Goal: Ask a question

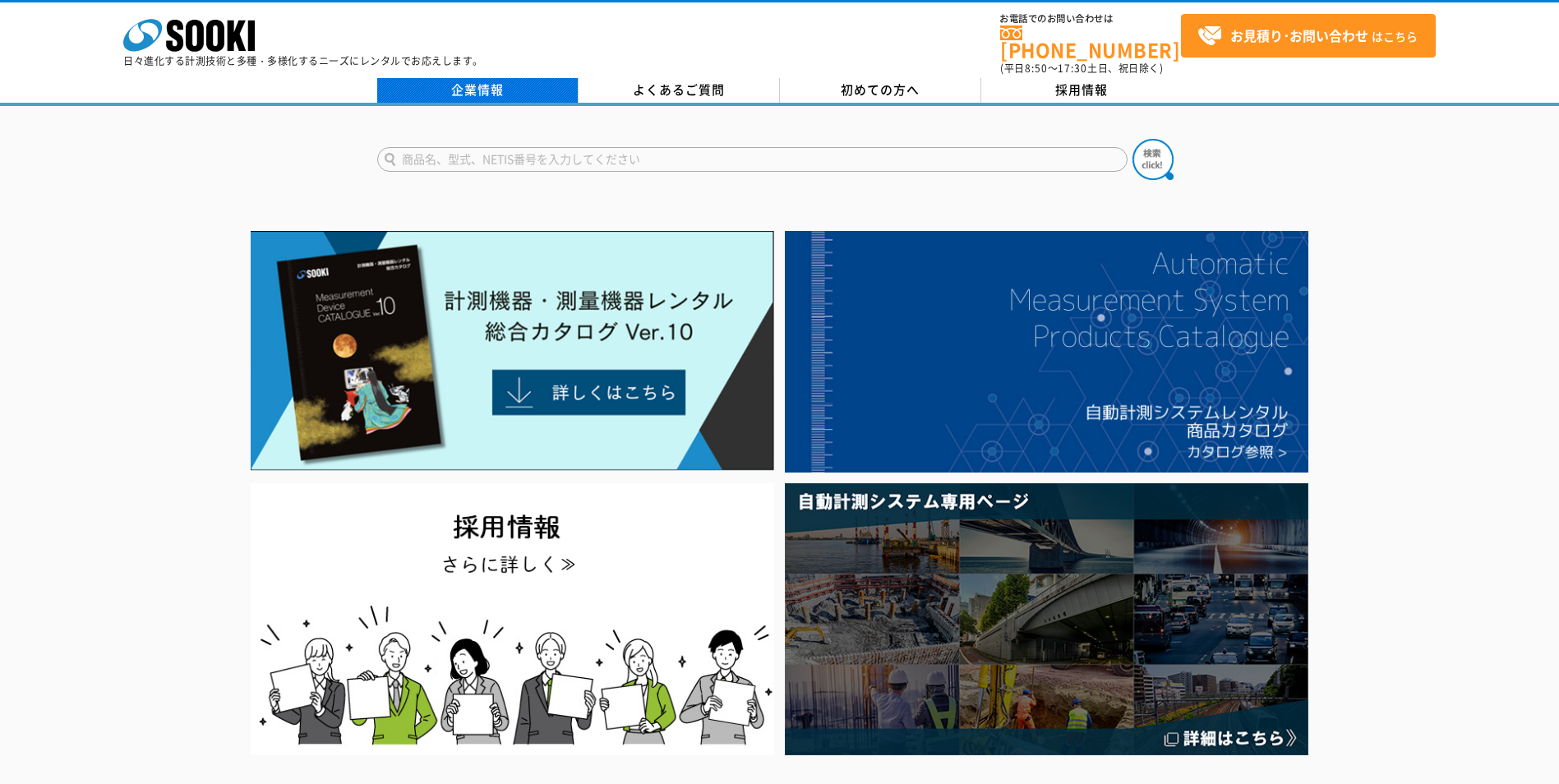
click at [485, 88] on link "企業情報" at bounding box center [477, 90] width 201 height 24
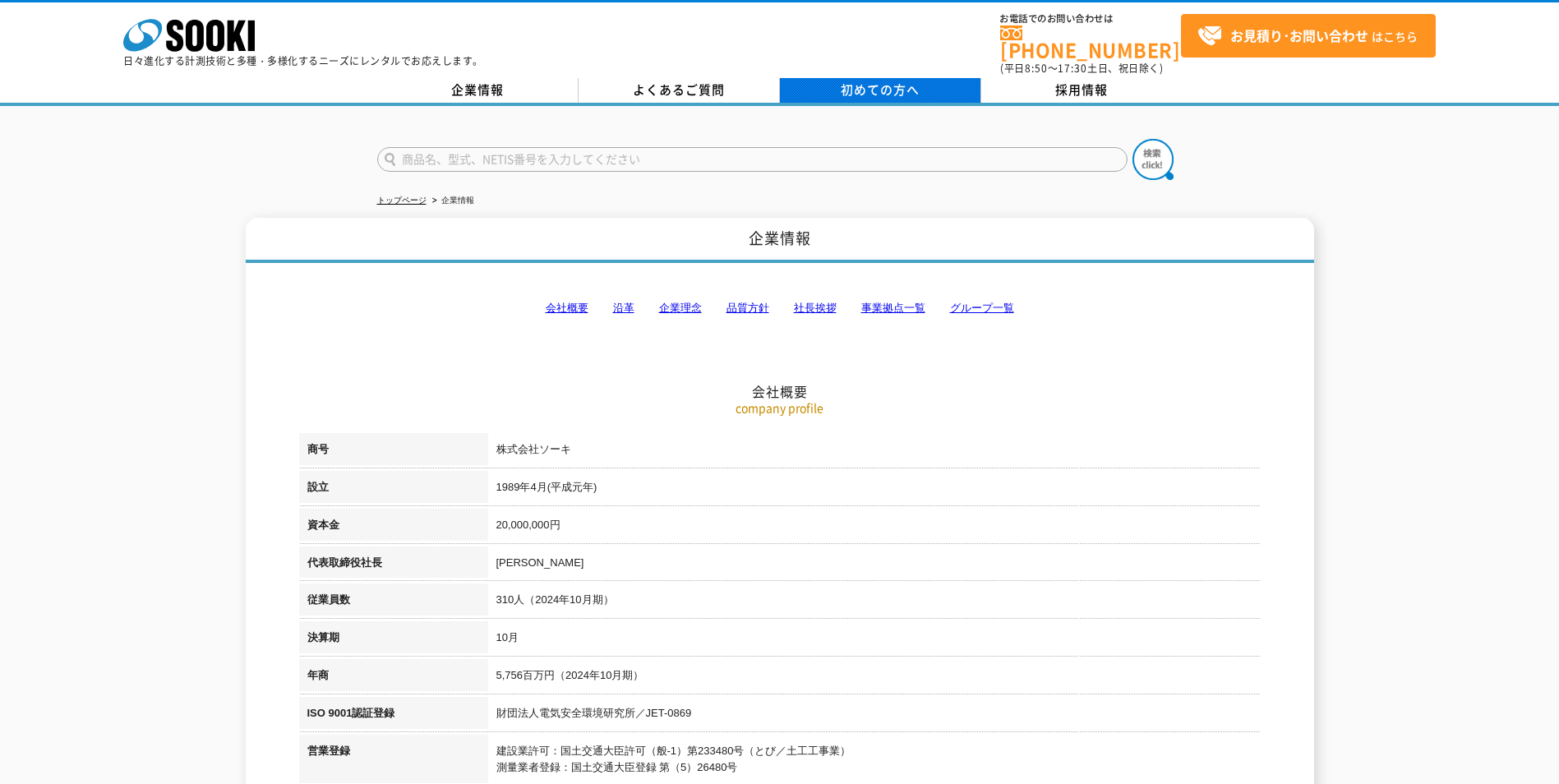
click at [868, 81] on span "初めての方へ" at bounding box center [880, 89] width 79 height 18
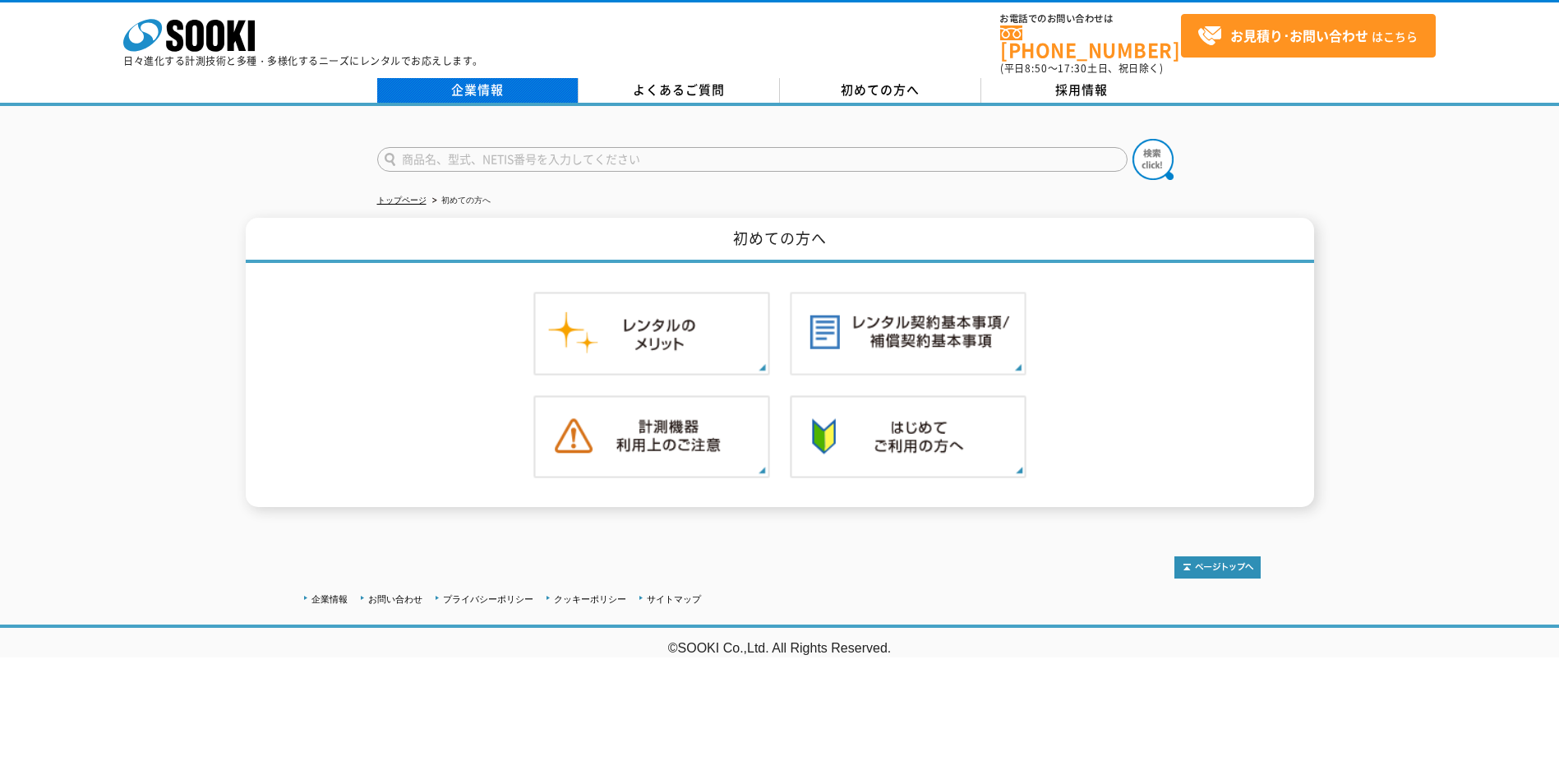
click at [500, 78] on link "企業情報" at bounding box center [477, 90] width 201 height 24
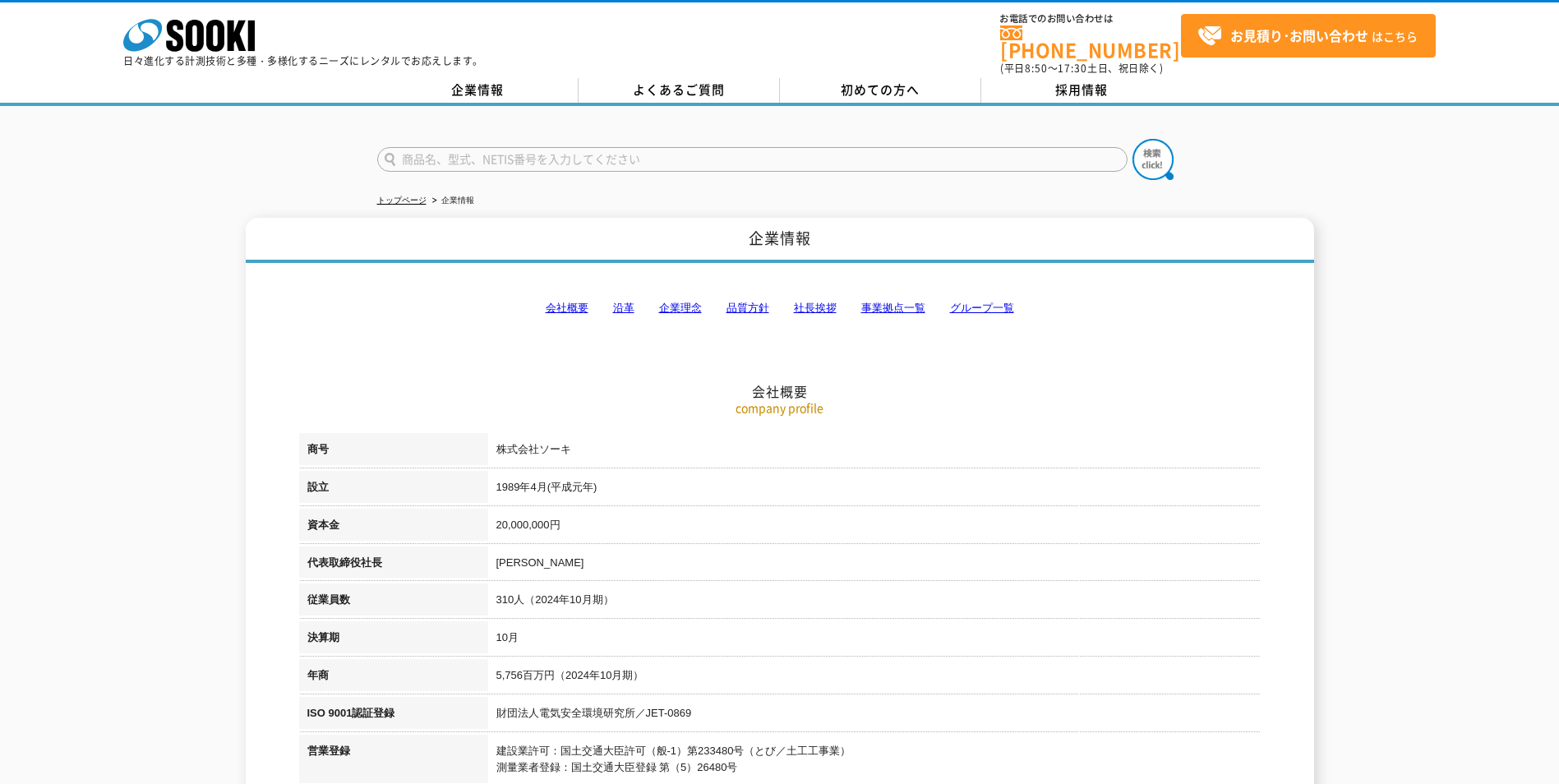
click at [895, 301] on link "事業拠点一覧" at bounding box center [894, 307] width 64 height 13
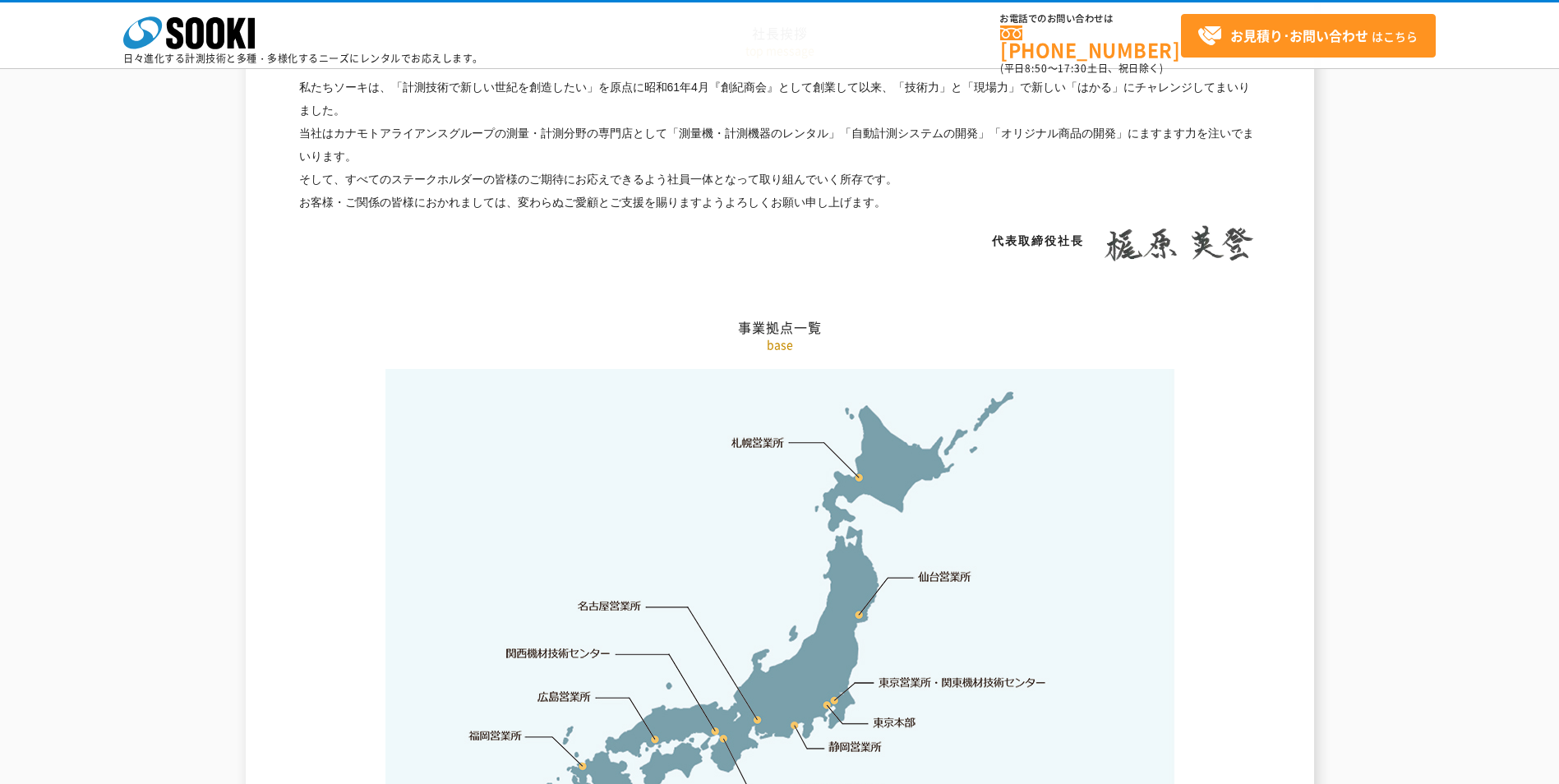
scroll to position [3299, 0]
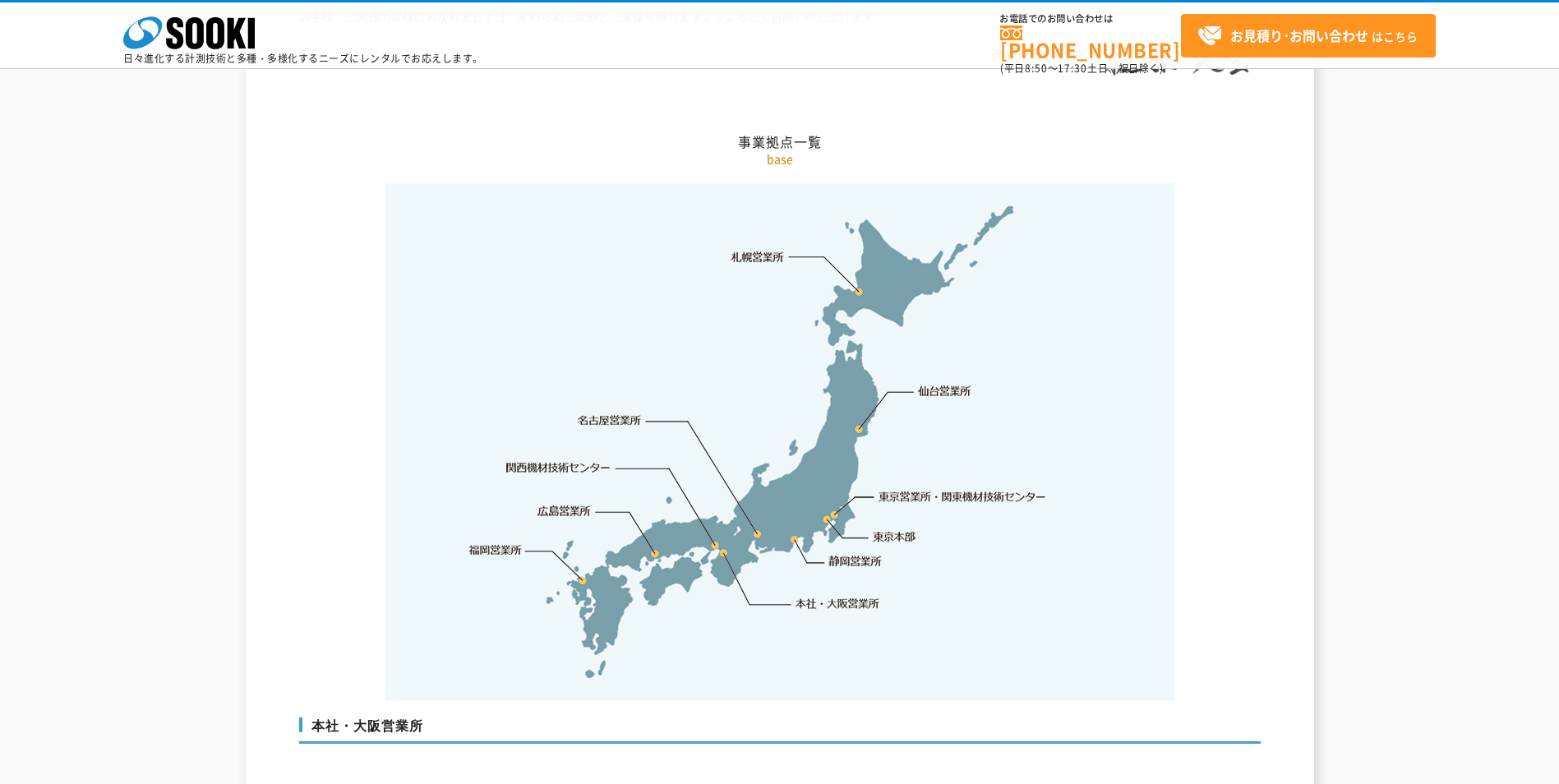
click at [931, 488] on link "東京営業所・関東機材技術センター" at bounding box center [963, 496] width 168 height 17
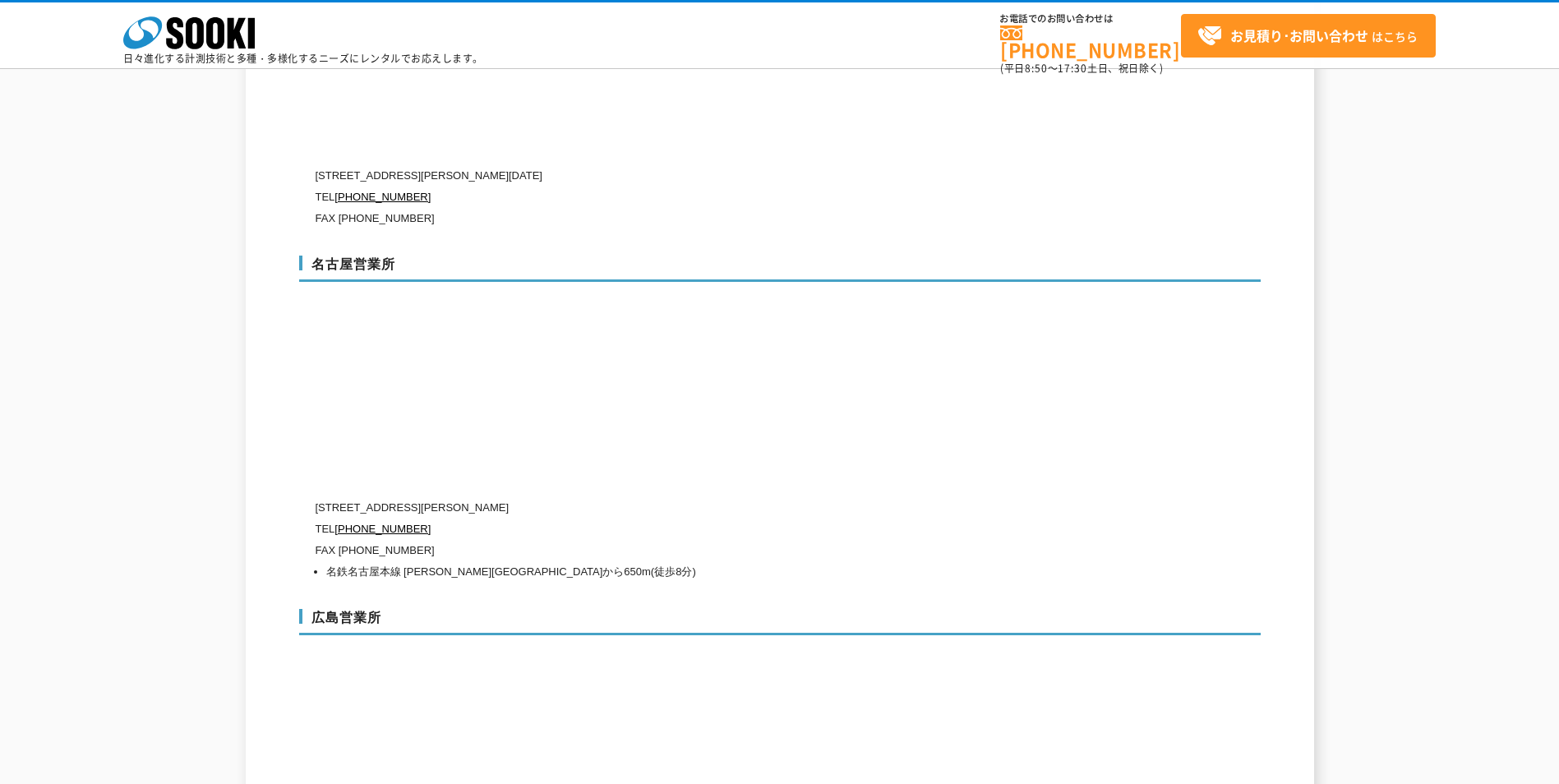
scroll to position [5380, 0]
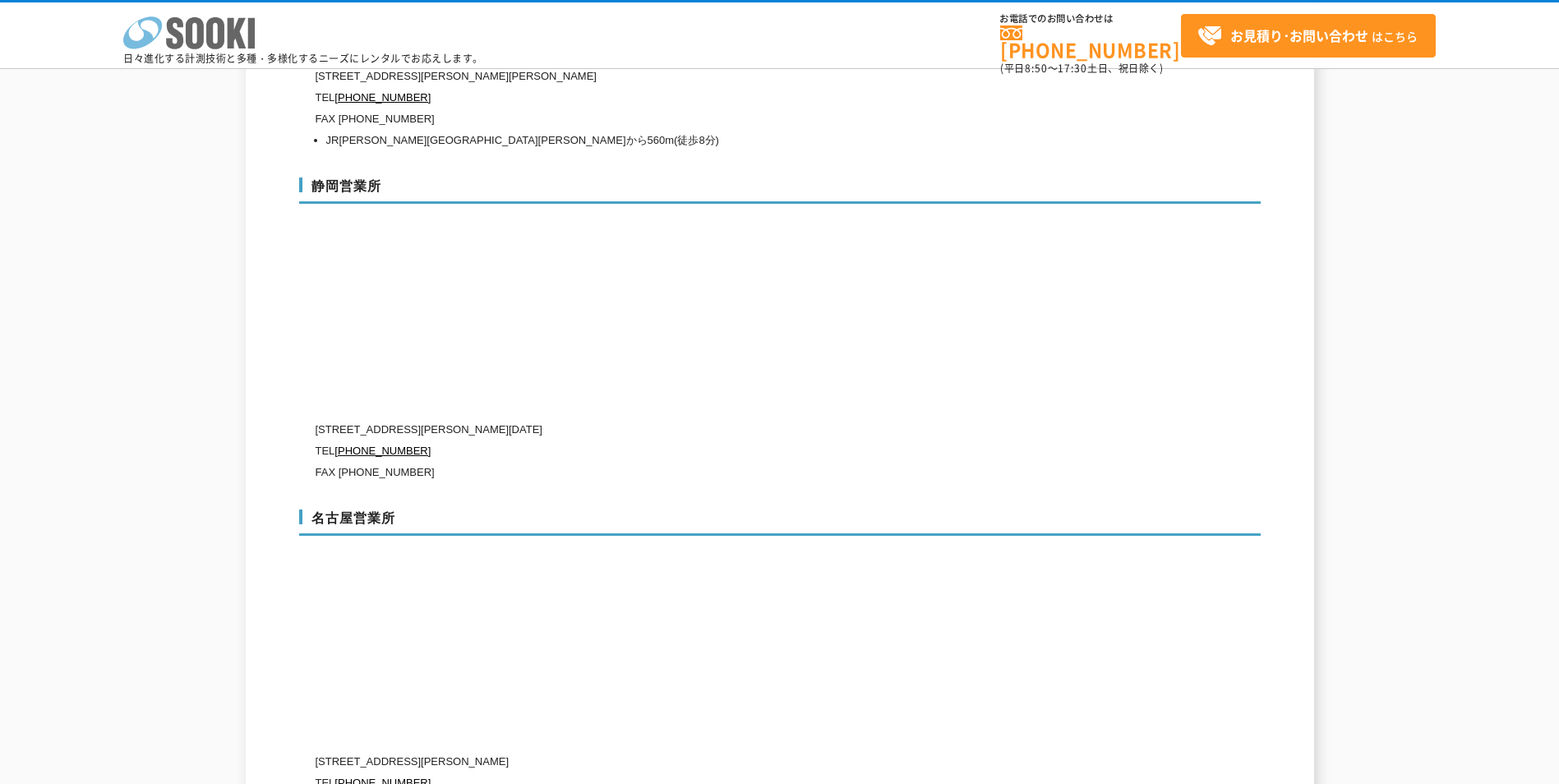
click at [194, 43] on icon "株式会社 ソーキ" at bounding box center [189, 33] width 131 height 33
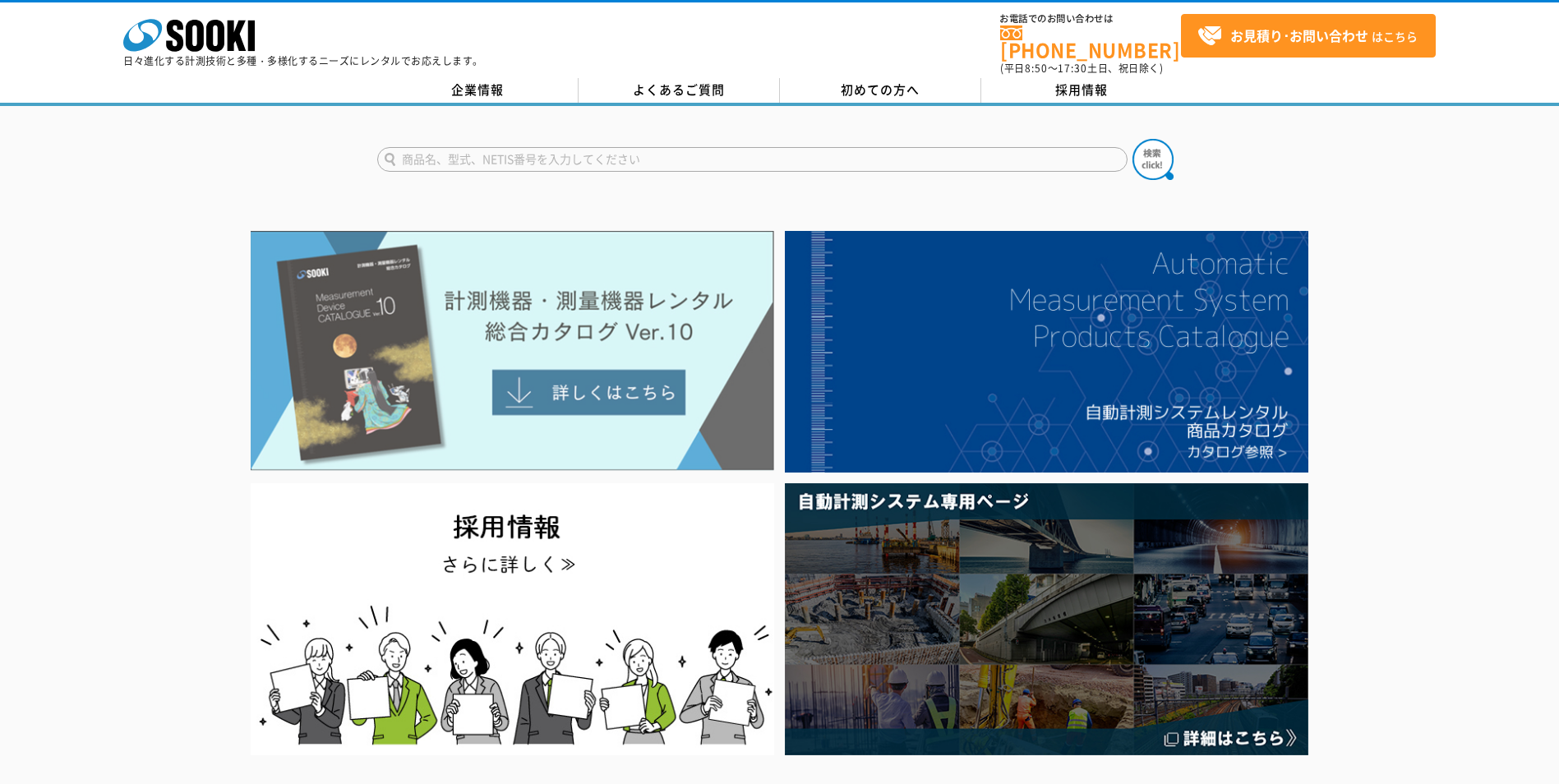
click at [631, 380] on img at bounding box center [512, 350] width 523 height 240
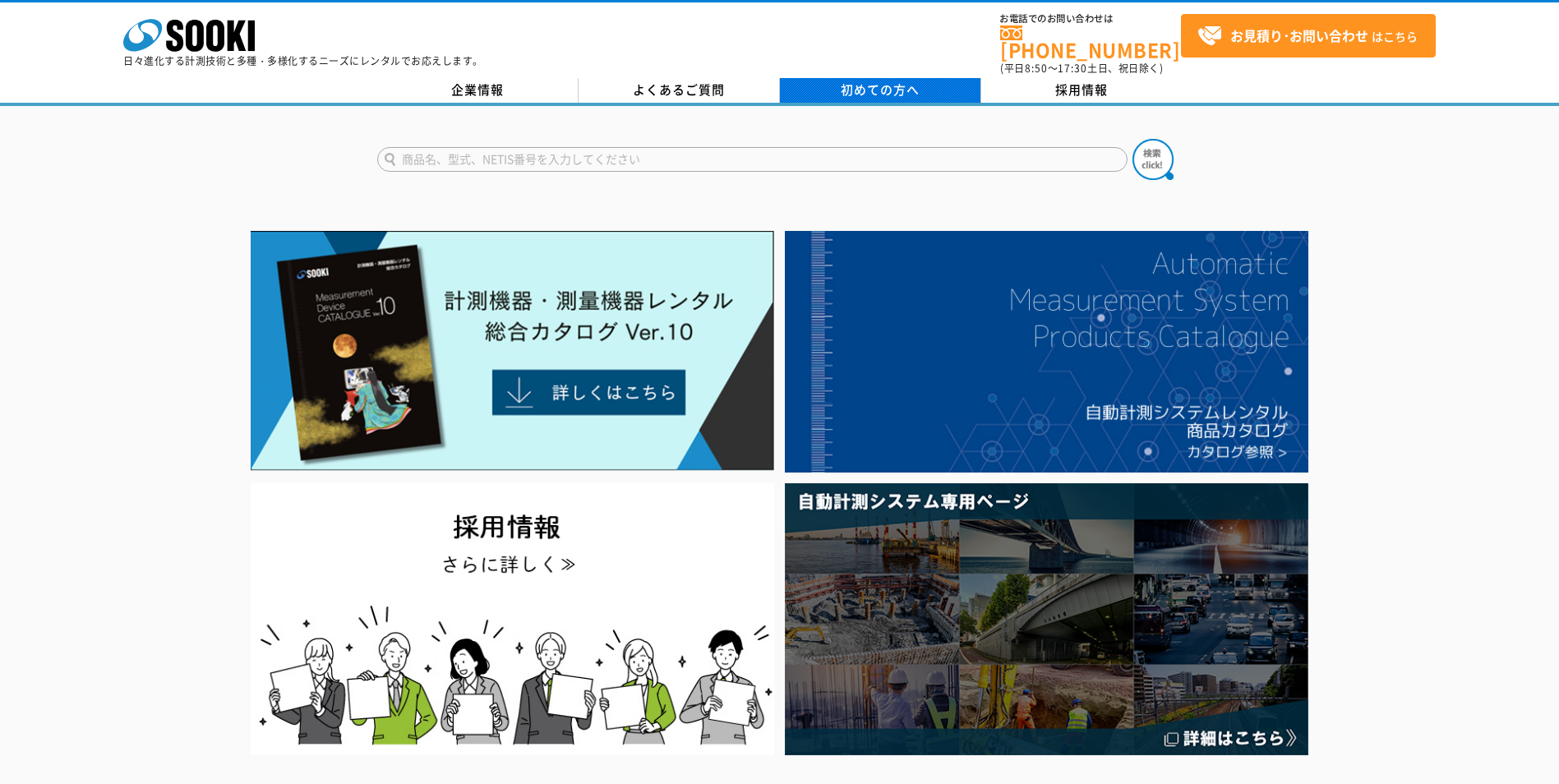
click at [867, 82] on span "初めての方へ" at bounding box center [880, 89] width 79 height 18
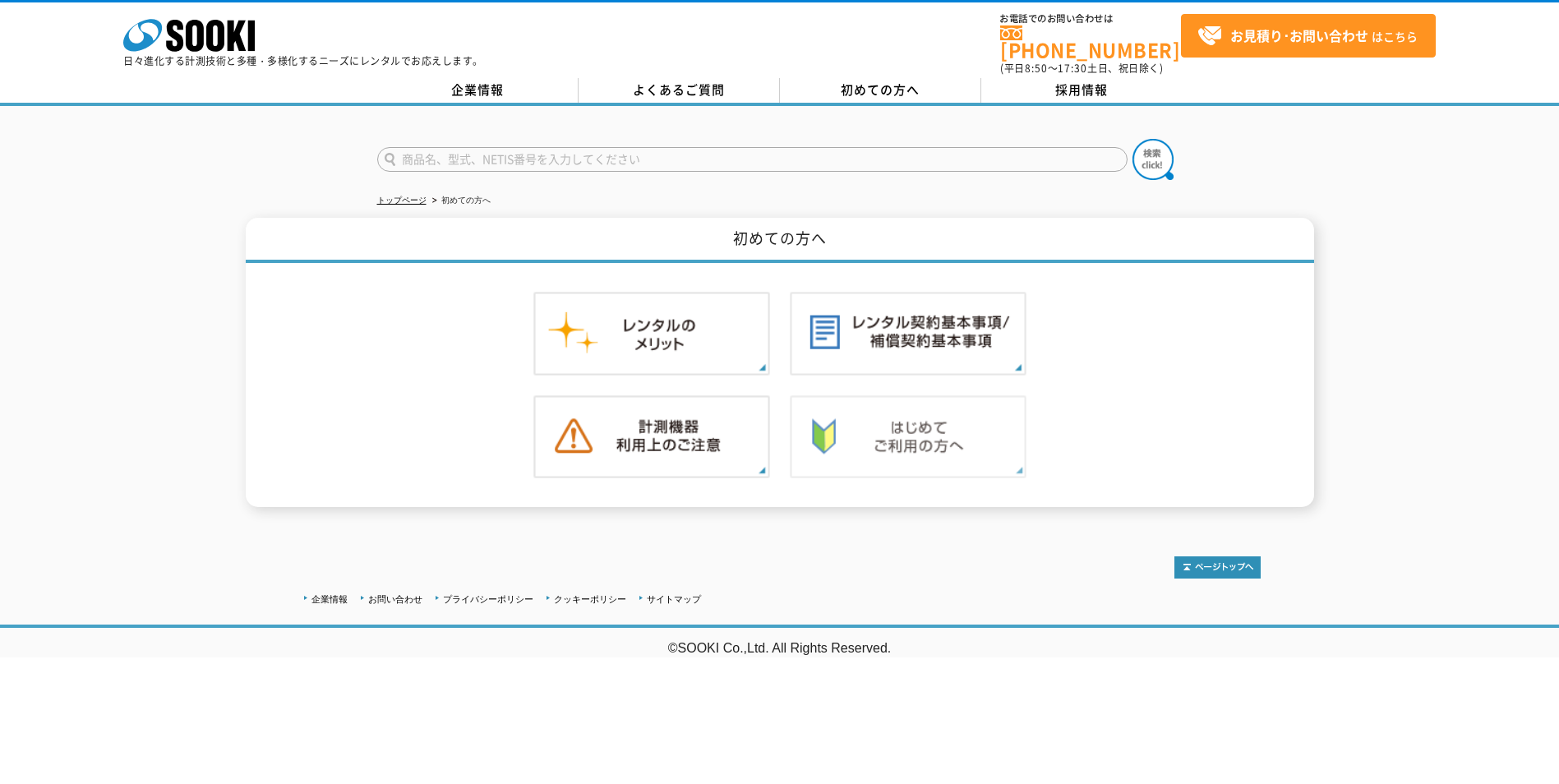
click at [935, 428] on img at bounding box center [908, 437] width 236 height 84
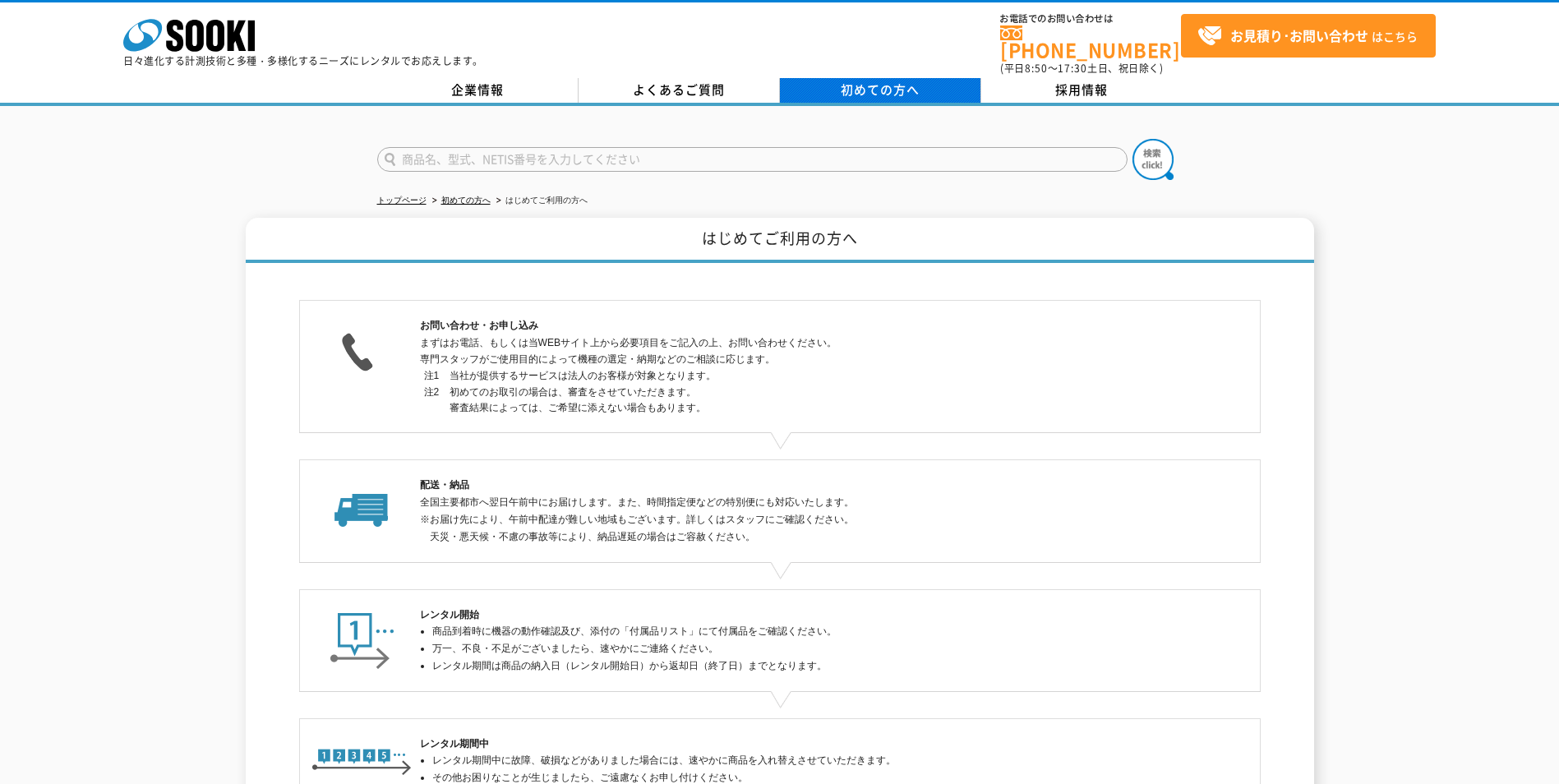
click at [885, 81] on span "初めての方へ" at bounding box center [880, 89] width 79 height 18
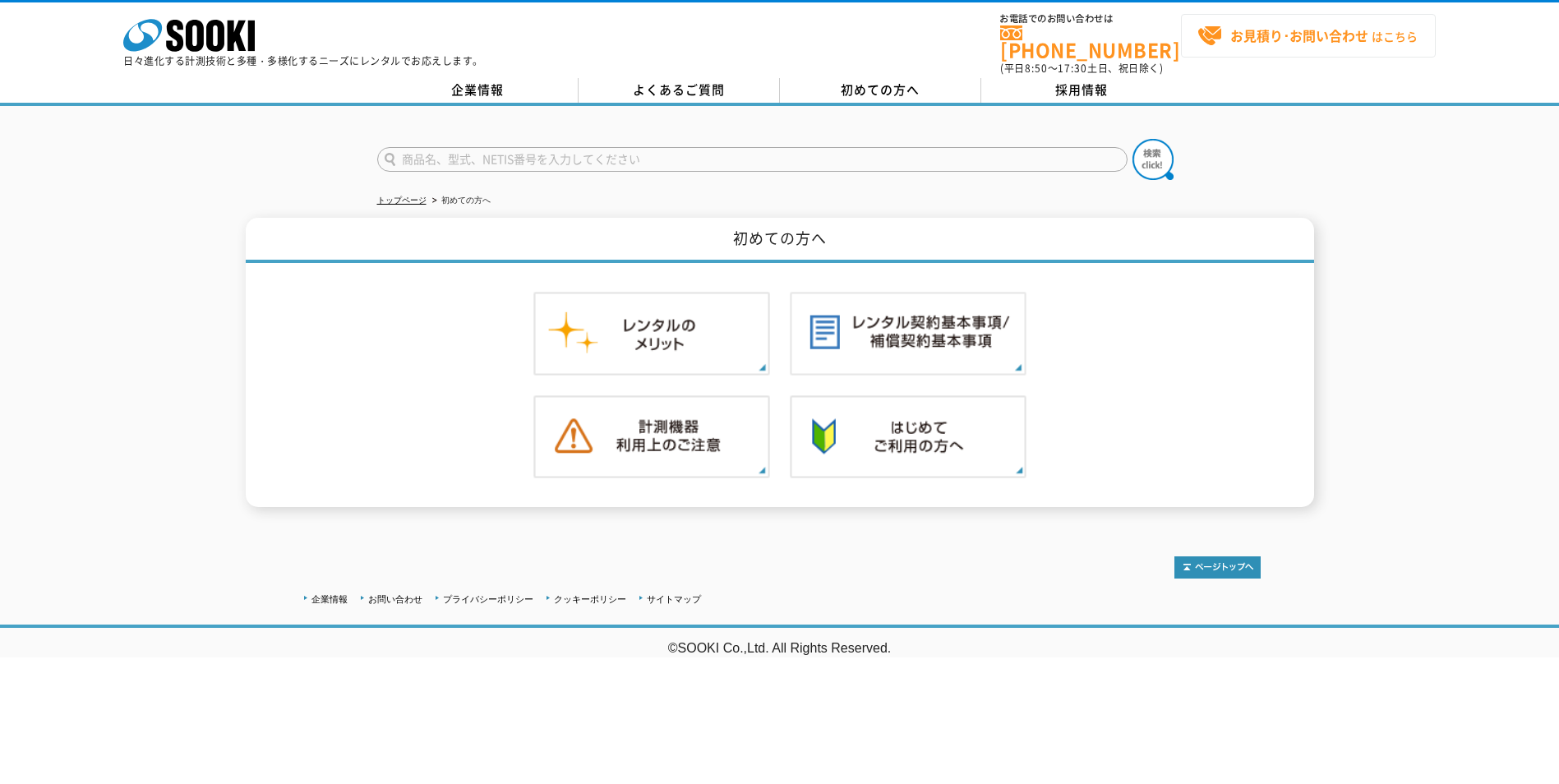
click at [1282, 34] on strong "お見積り･お問い合わせ" at bounding box center [1299, 34] width 138 height 19
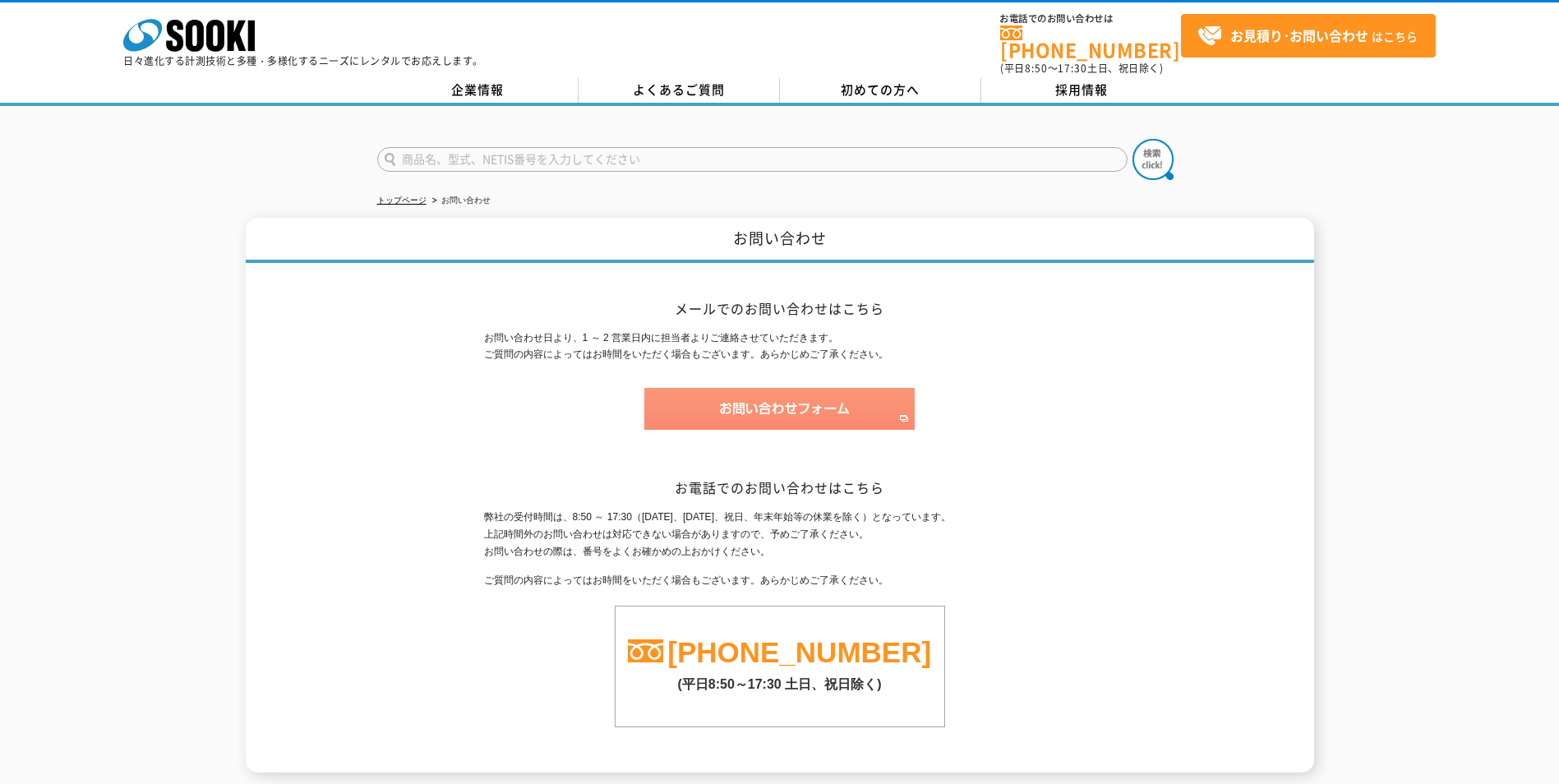
click at [759, 388] on img at bounding box center [779, 409] width 270 height 42
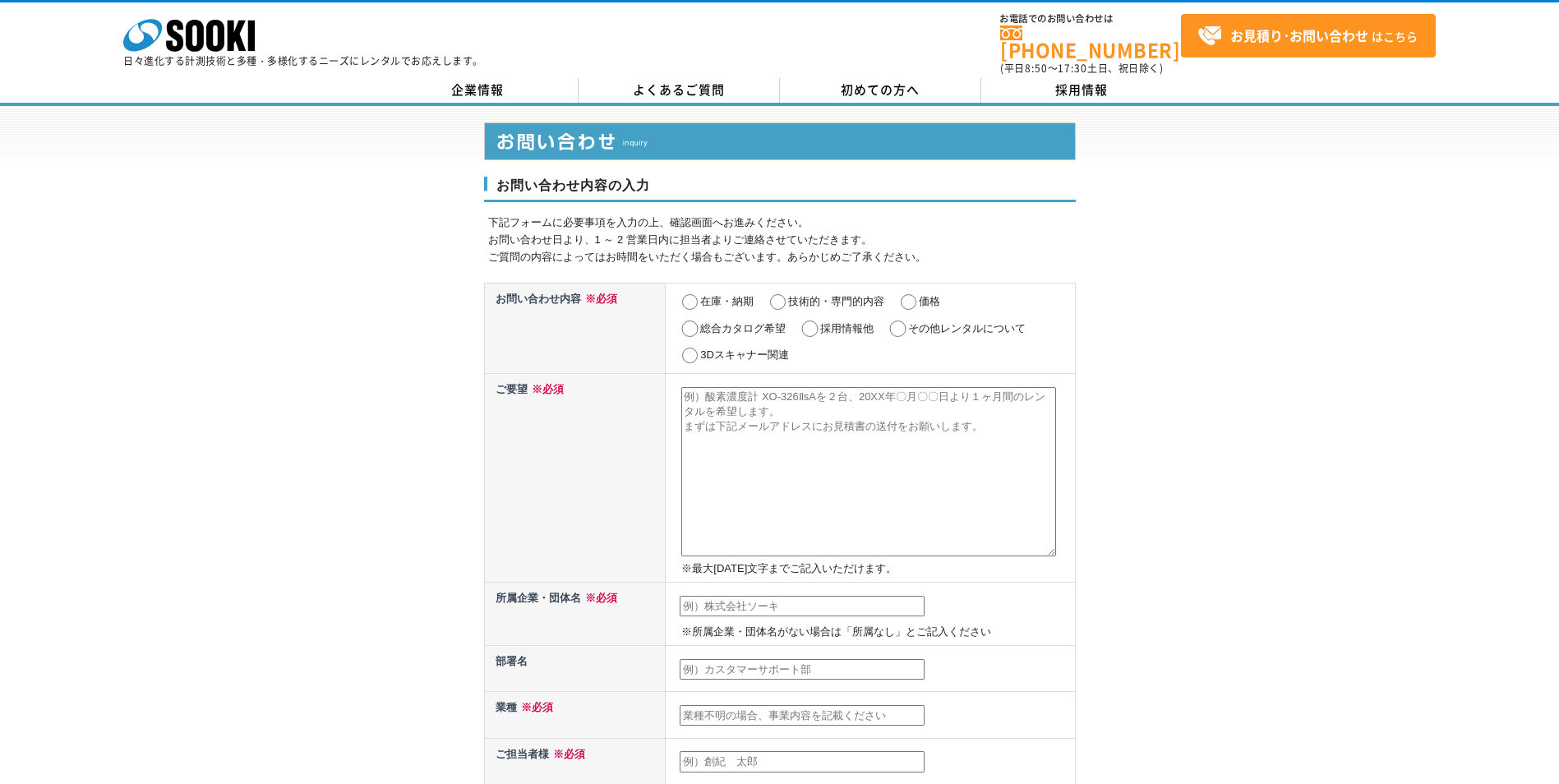
click at [777, 294] on input "技術的・専門的内容" at bounding box center [777, 303] width 20 height 17
radio input "true"
click at [766, 453] on textarea at bounding box center [868, 471] width 374 height 169
type textarea "鋳鉄管DCIPφ75の肉厚の測定を考えていますが、どの測定器が適しているか教えて頂けますでしょうか。 管の状態は埋設されていますが、測定箇所だけ掘削して管表面…"
click at [804, 596] on input "text" at bounding box center [802, 606] width 245 height 21
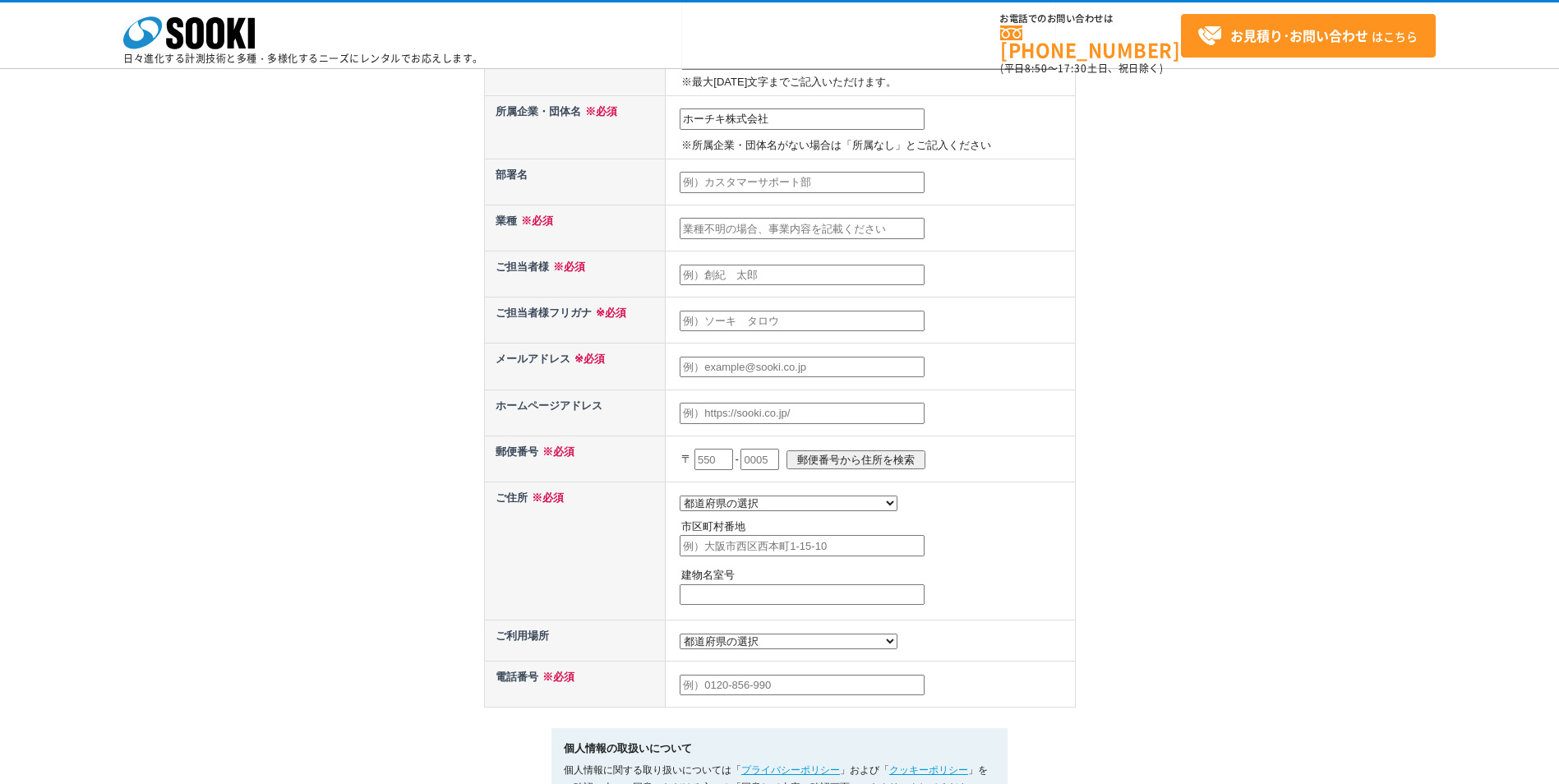
scroll to position [329, 0]
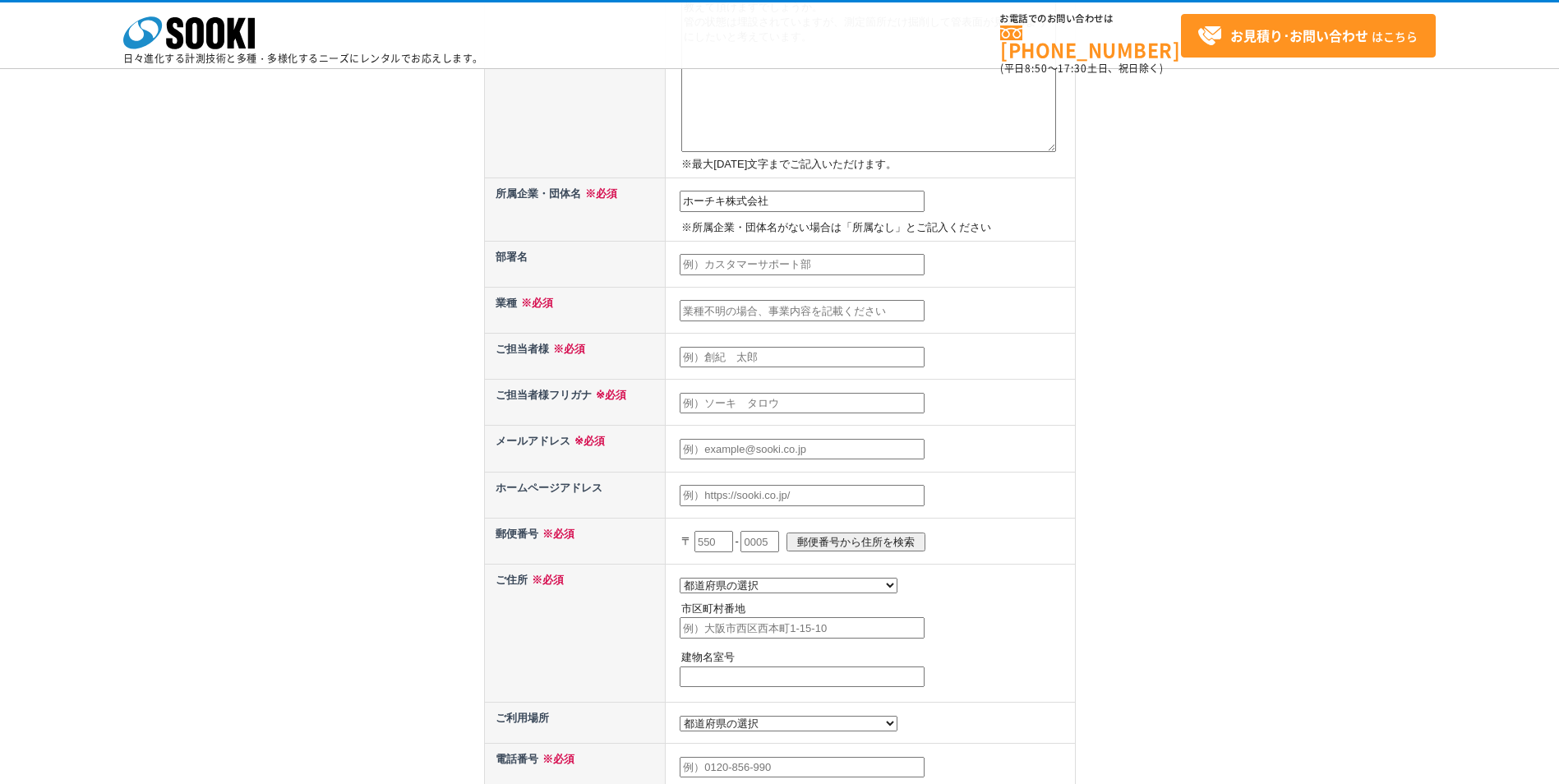
type input "ホーチキ株式会社"
click at [745, 258] on input "text" at bounding box center [802, 264] width 245 height 21
type input "トンネルシステム部"
click at [830, 314] on input "text" at bounding box center [802, 310] width 245 height 21
type input "製造業"
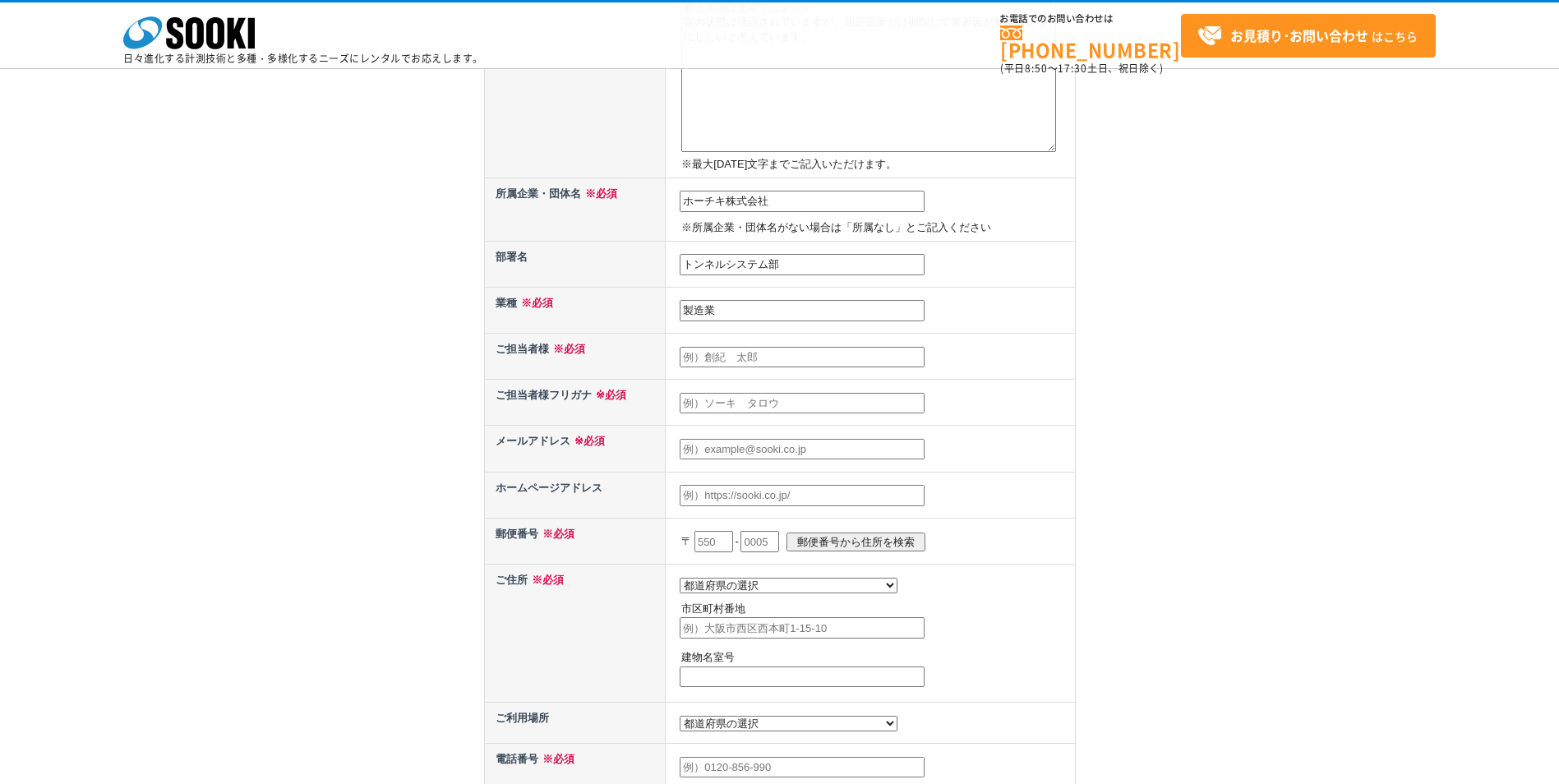
click at [728, 357] on input "text" at bounding box center [802, 357] width 245 height 21
type input "[PERSON_NAME]"
drag, startPoint x: 694, startPoint y: 405, endPoint x: 705, endPoint y: 401, distance: 11.7
click at [694, 406] on input "text" at bounding box center [802, 403] width 245 height 21
type input "スドウカズフミ"
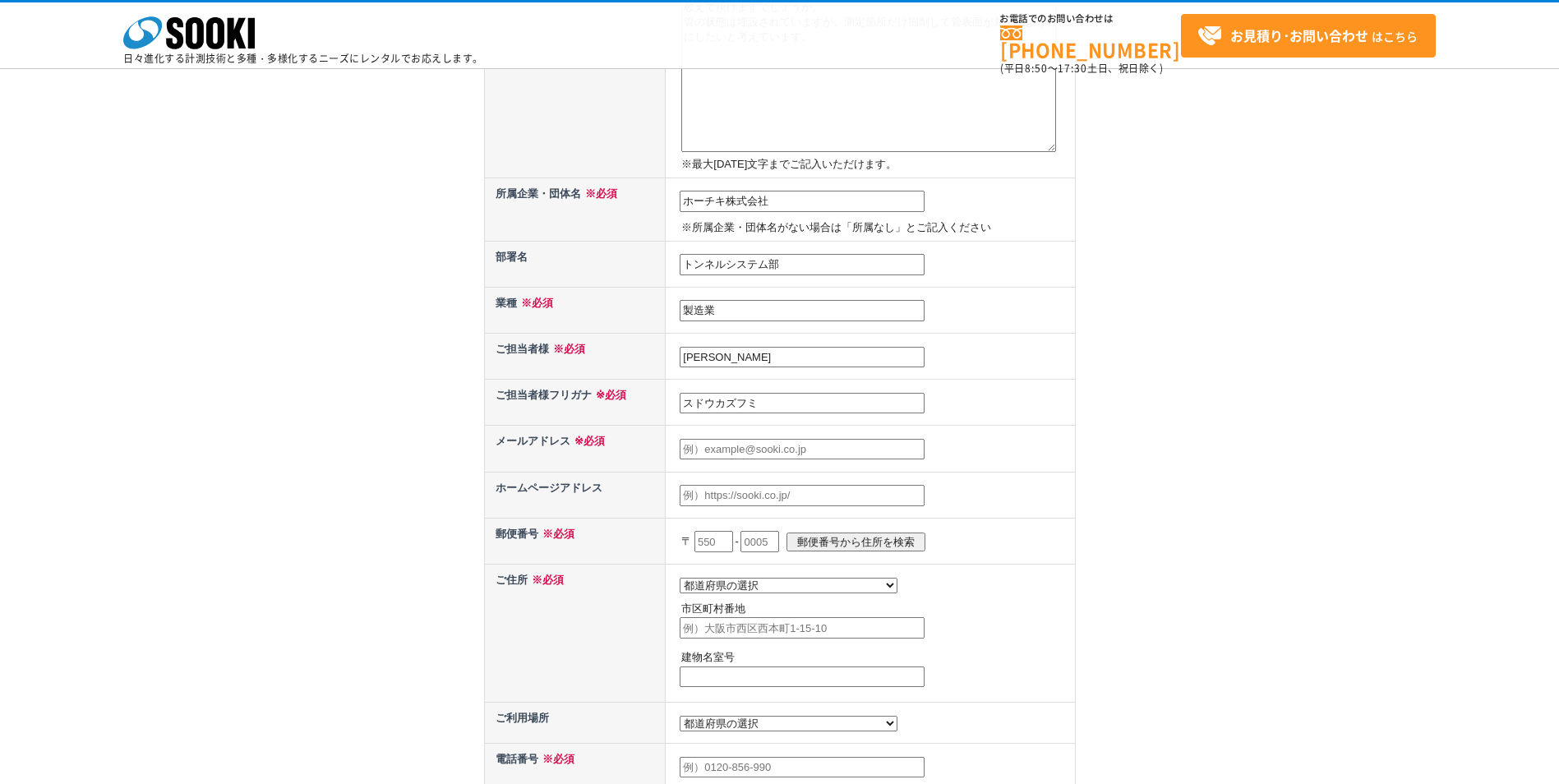
drag, startPoint x: 767, startPoint y: 456, endPoint x: 801, endPoint y: 438, distance: 38.5
click at [767, 456] on input "text" at bounding box center [802, 449] width 245 height 21
click at [1023, 453] on td at bounding box center [870, 448] width 409 height 46
click at [804, 448] on input "text" at bounding box center [802, 449] width 245 height 21
type input "ksudo"
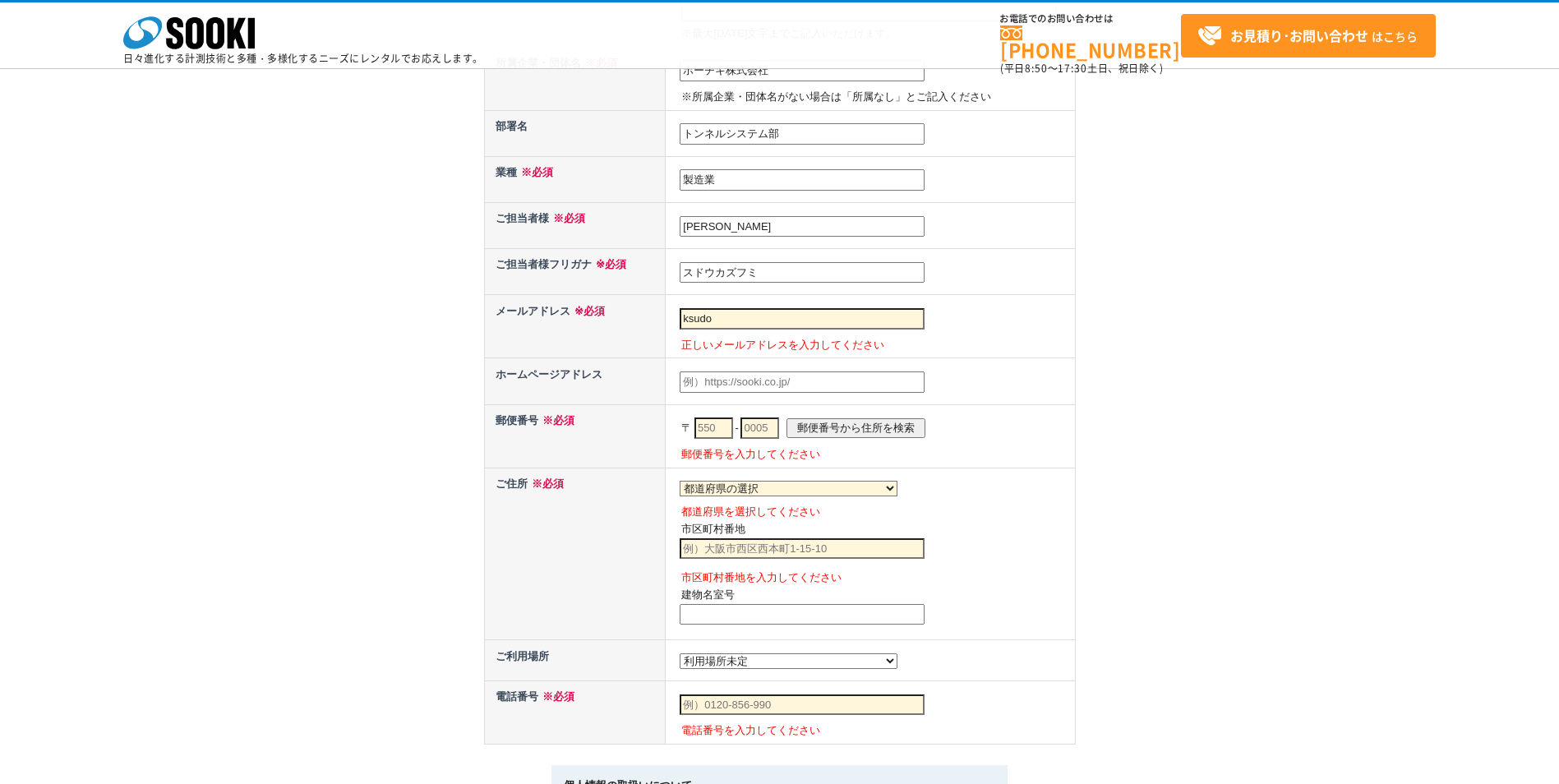
scroll to position [657, 0]
type input "[EMAIL_ADDRESS][DOMAIN_NAME]"
click at [1047, 347] on p "正しいメールアドレスを入力してください" at bounding box center [876, 347] width 390 height 18
click at [837, 385] on input "text" at bounding box center [802, 383] width 245 height 21
click at [712, 433] on input "text" at bounding box center [713, 429] width 39 height 21
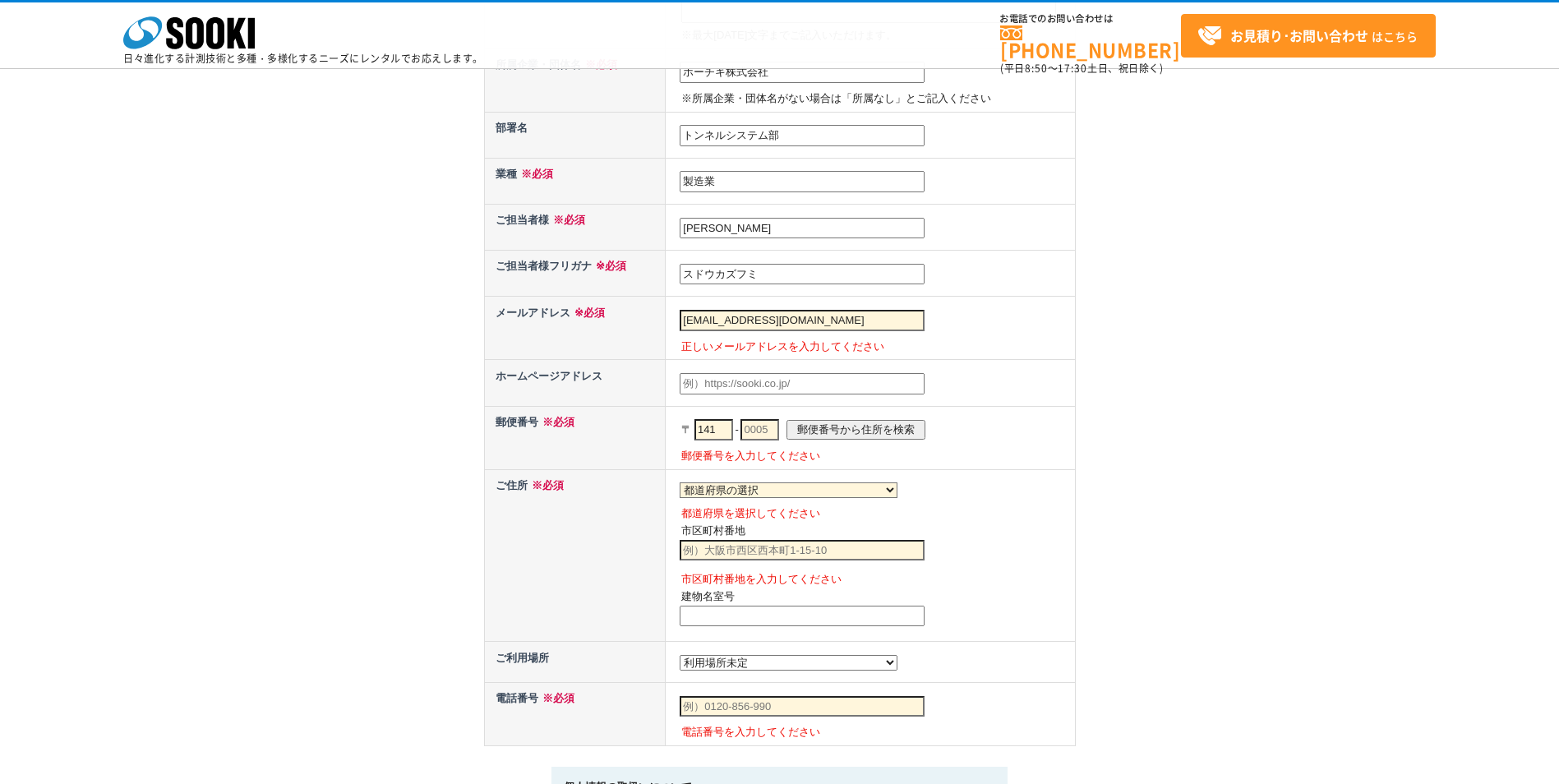
type input "141"
type input "0001"
click at [873, 429] on input "郵便番号から住所を検索" at bounding box center [856, 429] width 139 height 19
select select "13"
click at [784, 558] on input "[GEOGRAPHIC_DATA][GEOGRAPHIC_DATA]" at bounding box center [802, 550] width 245 height 21
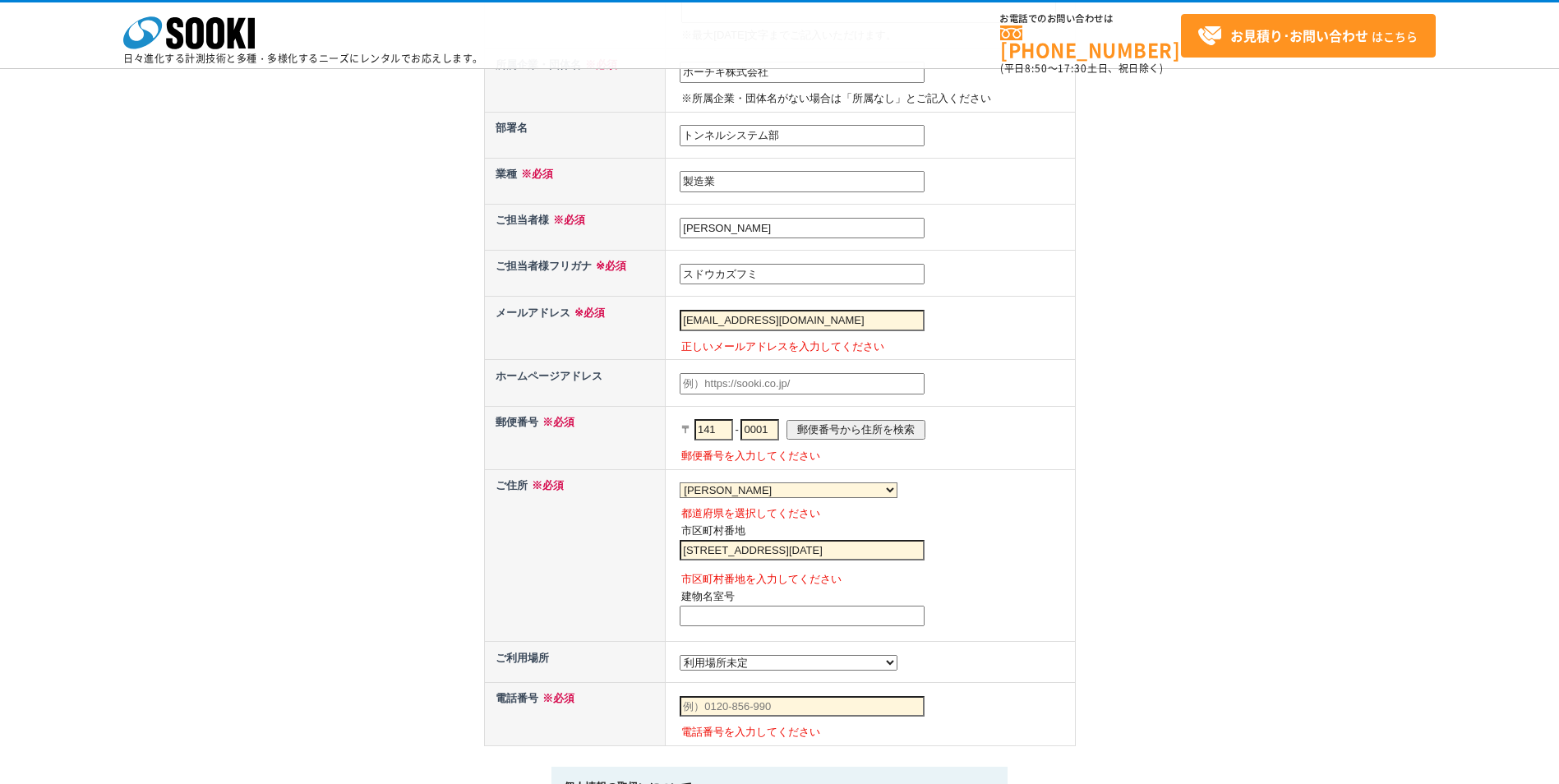
scroll to position [739, 0]
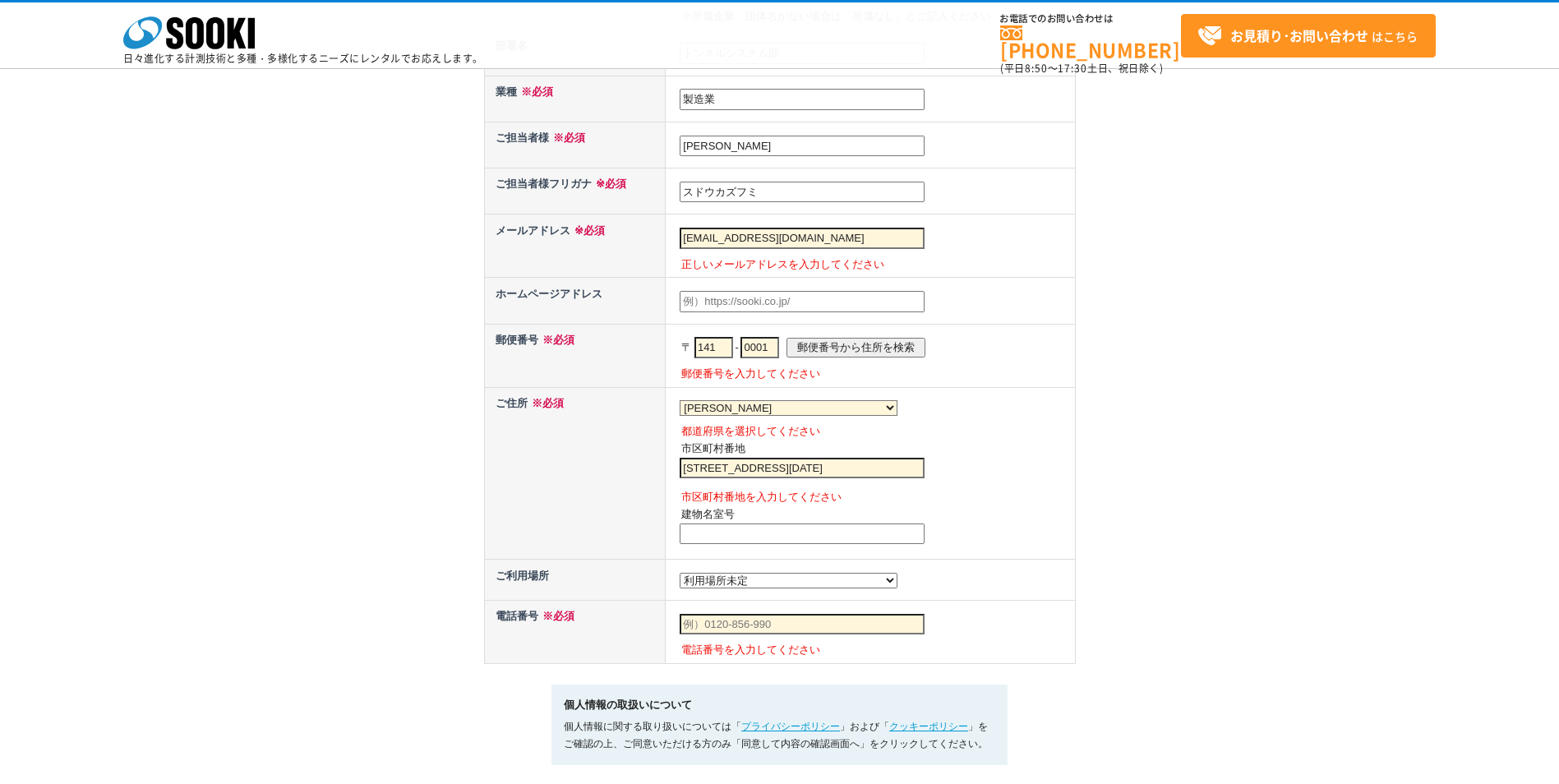
type input "[STREET_ADDRESS][DATE]"
click at [787, 541] on input "text" at bounding box center [802, 533] width 245 height 21
type input "住友不動産[PERSON_NAME][GEOGRAPHIC_DATA]15階"
click at [768, 587] on select "都道府県の選択 [GEOGRAPHIC_DATA]未定 北海道 [GEOGRAPHIC_DATA] [GEOGRAPHIC_DATA] [PERSON_NAM…" at bounding box center [788, 580] width 218 height 16
select select "15"
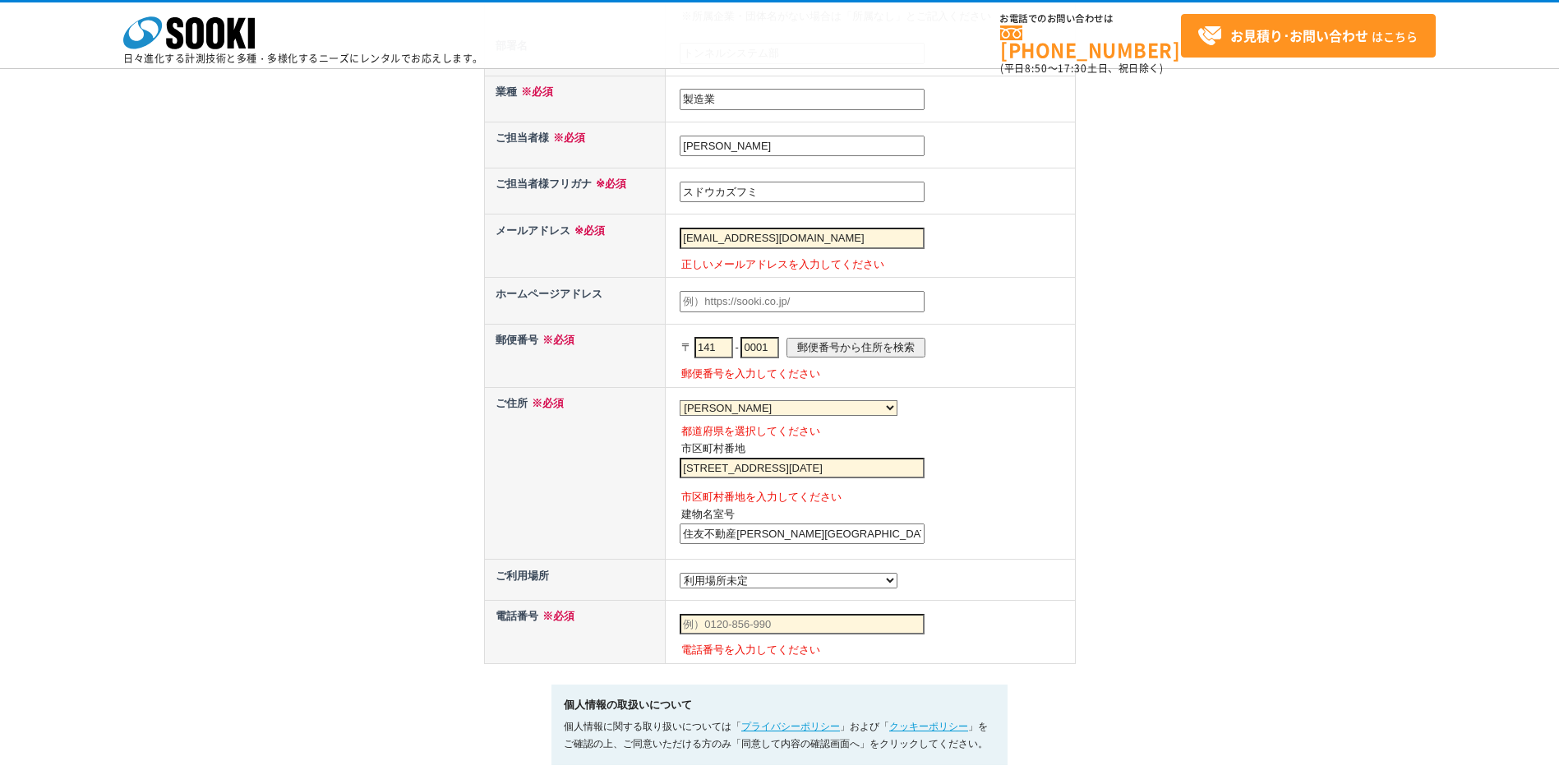
click at [680, 577] on select "都道府県の選択 [GEOGRAPHIC_DATA]未定 北海道 [GEOGRAPHIC_DATA] [GEOGRAPHIC_DATA] [PERSON_NAM…" at bounding box center [788, 580] width 218 height 16
click at [782, 630] on input "text" at bounding box center [802, 624] width 245 height 21
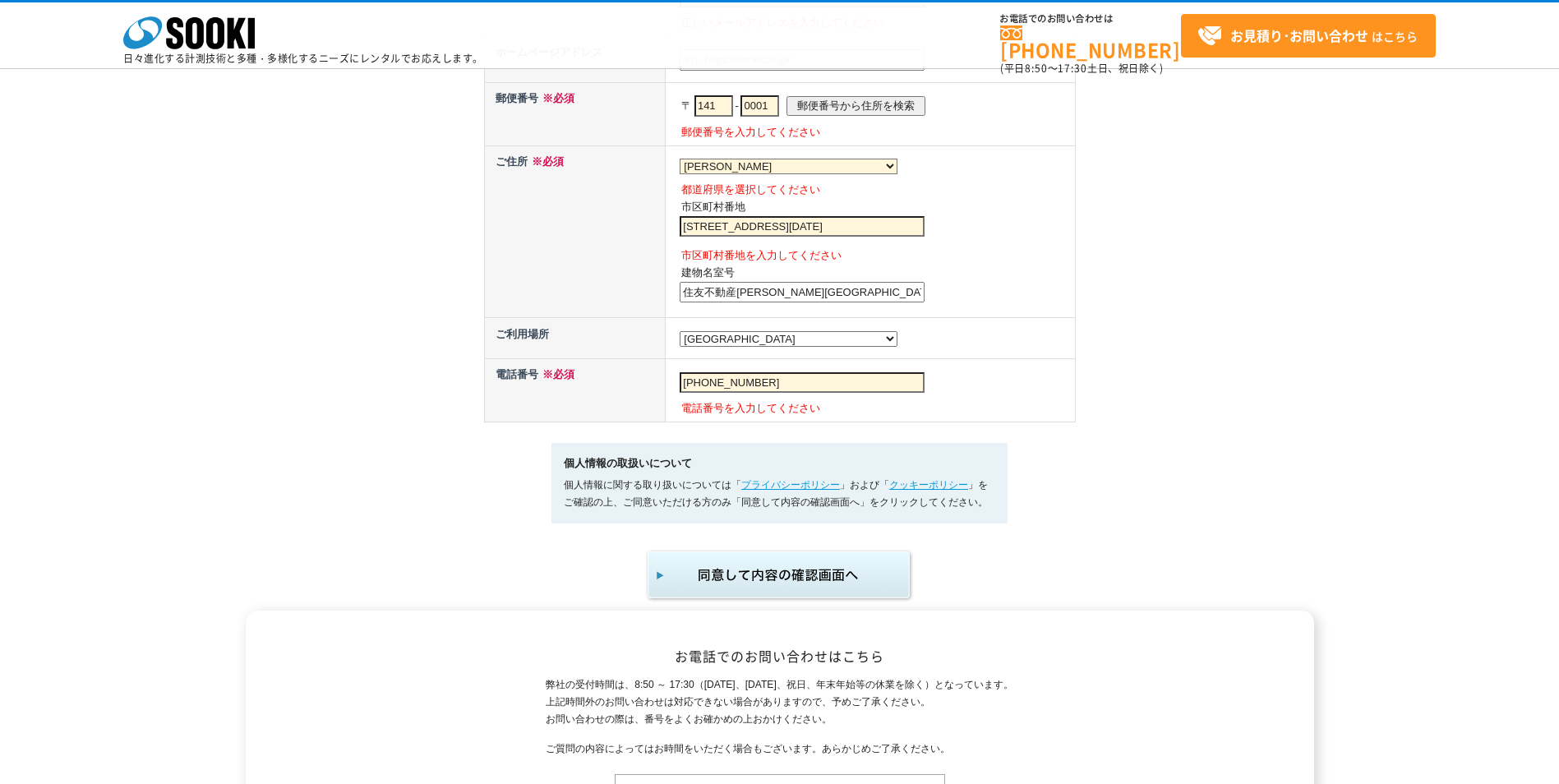
scroll to position [986, 0]
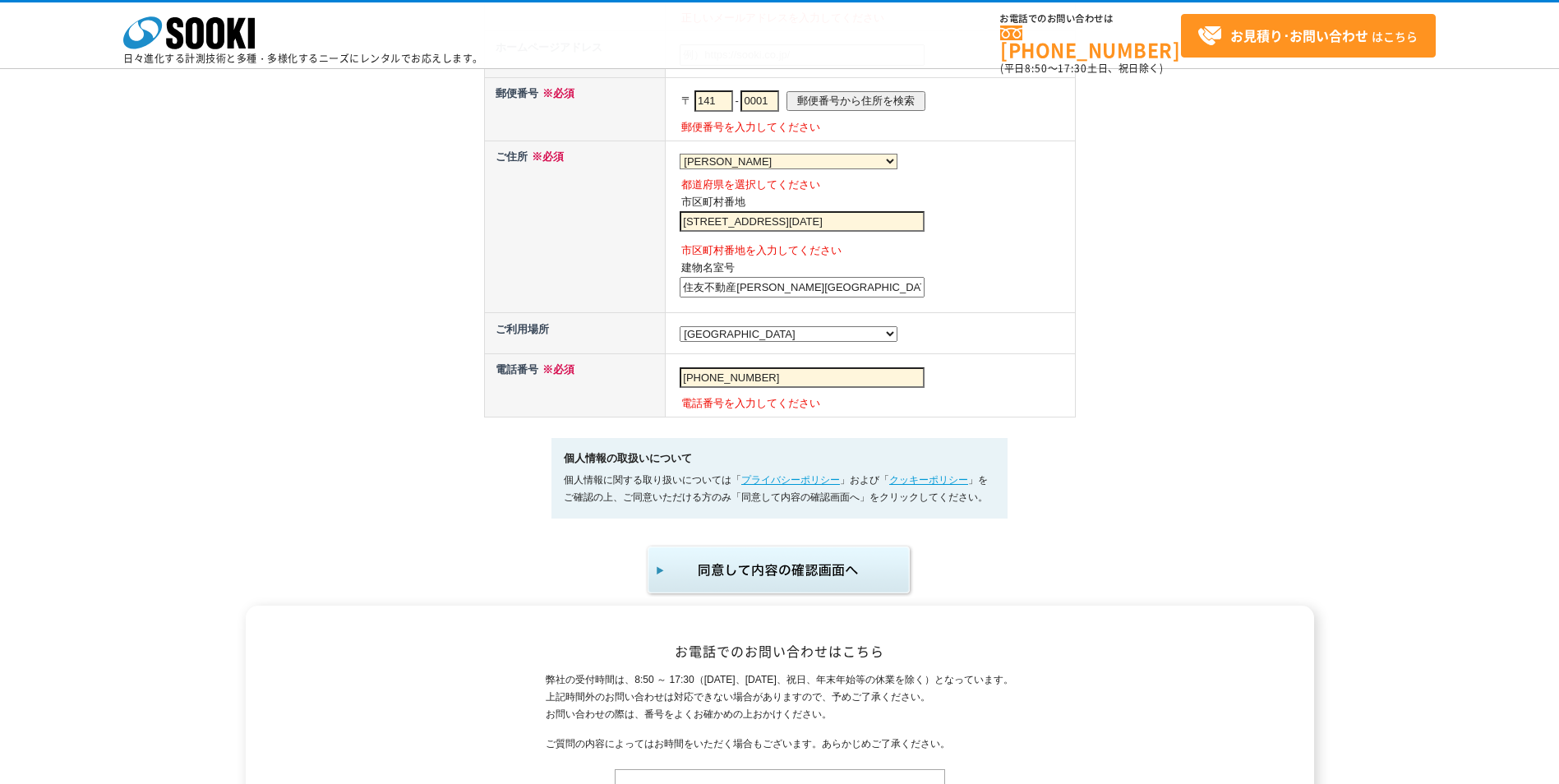
type input "[PHONE_NUMBER]"
click at [795, 574] on img "submit" at bounding box center [780, 570] width 269 height 54
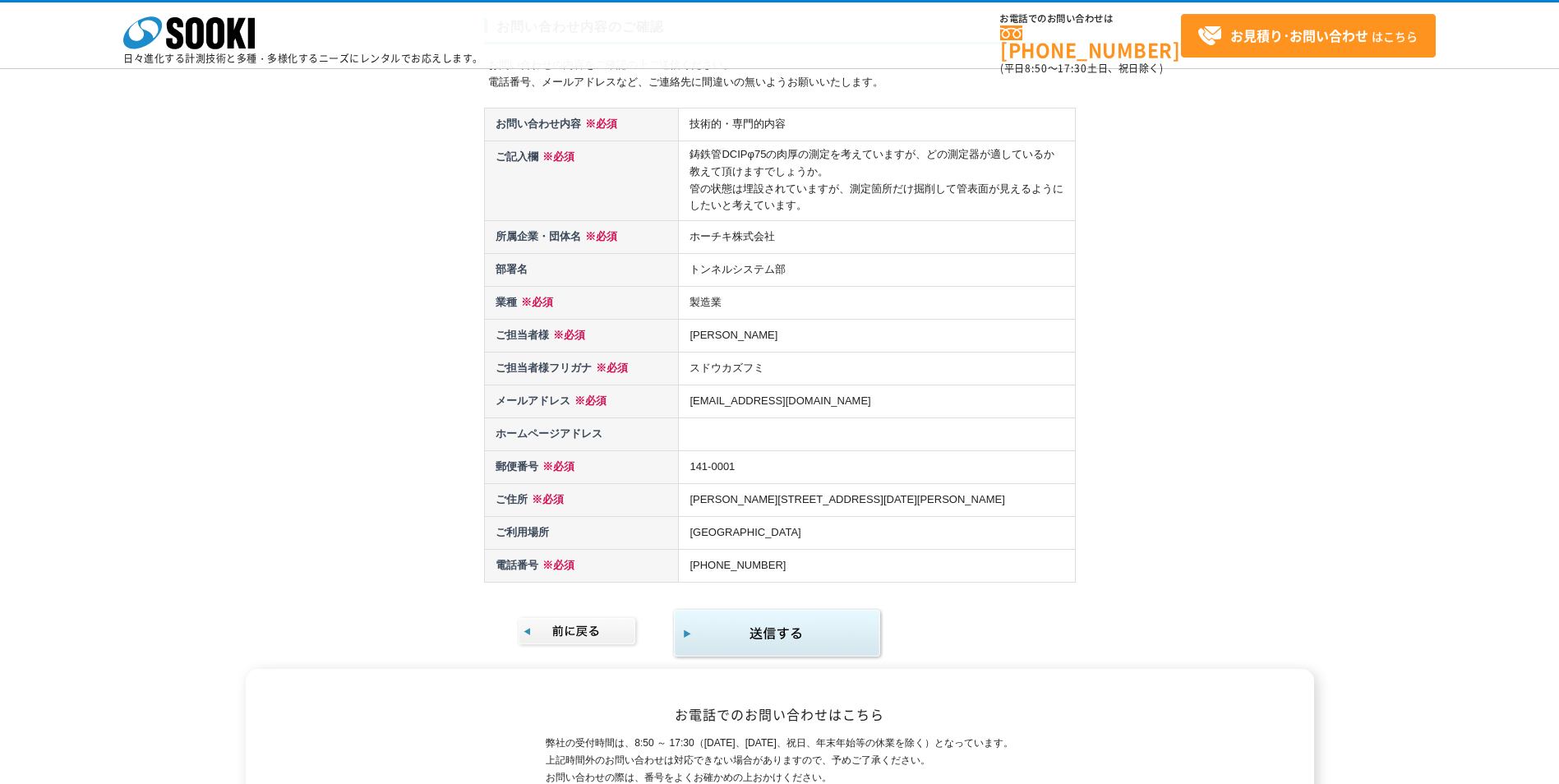
scroll to position [164, 0]
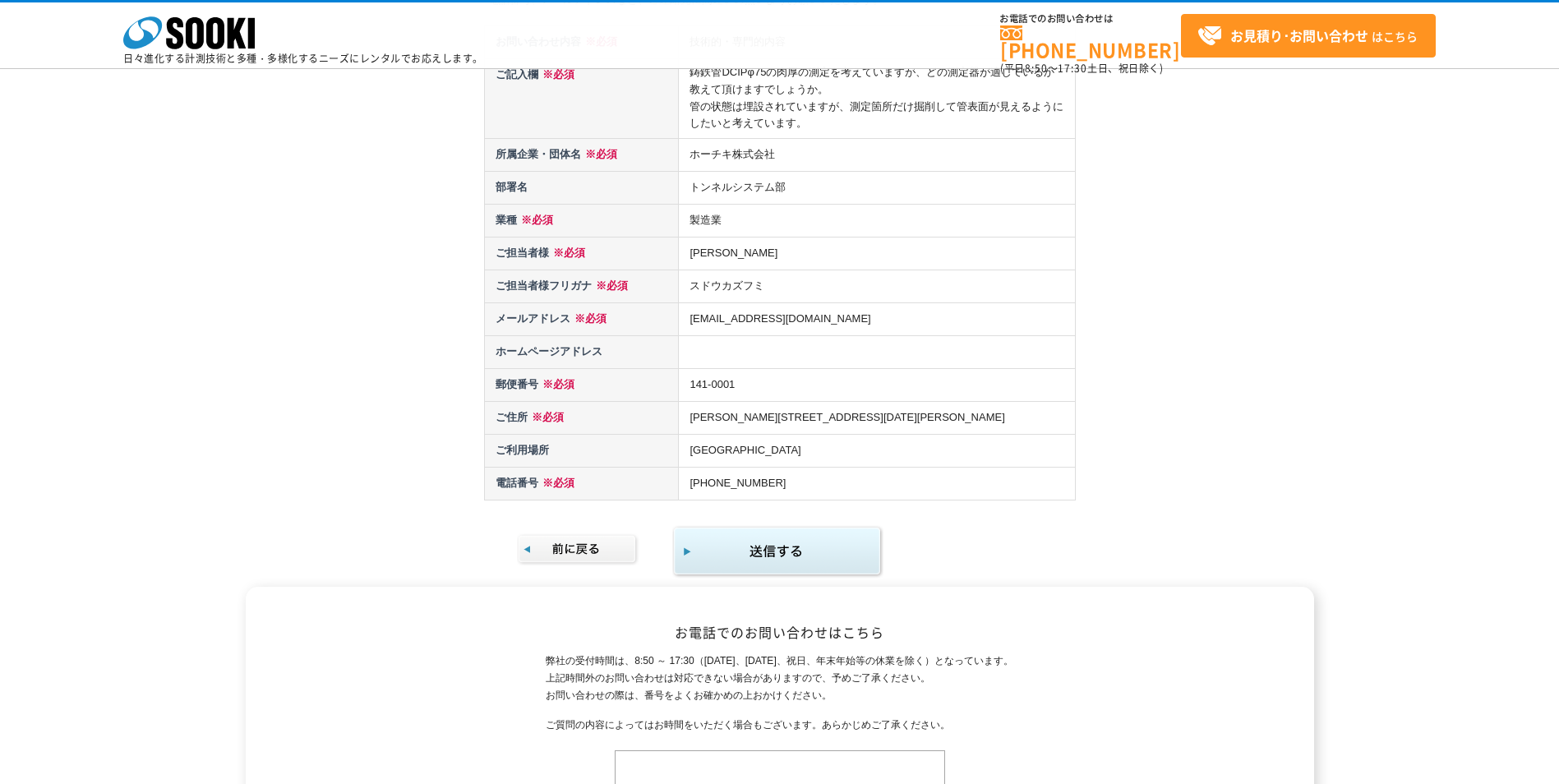
click at [792, 550] on img "submit" at bounding box center [777, 551] width 211 height 53
